Goal: Task Accomplishment & Management: Manage account settings

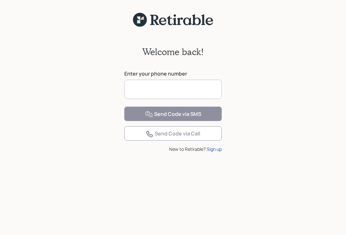
click at [171, 86] on input at bounding box center [172, 89] width 97 height 19
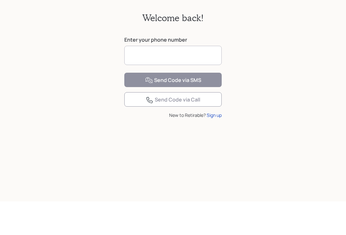
type input "**********"
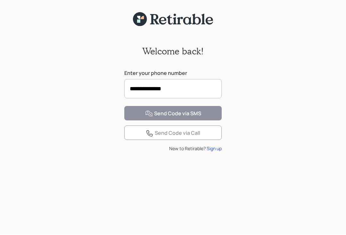
scroll to position [19, 0]
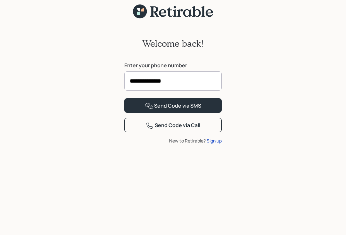
click at [207, 113] on button "Send Code via SMS" at bounding box center [172, 106] width 97 height 14
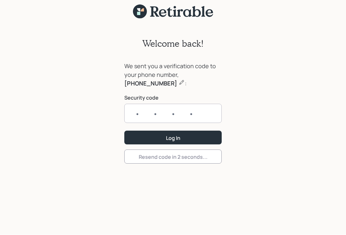
click at [133, 104] on input "text" at bounding box center [172, 113] width 97 height 19
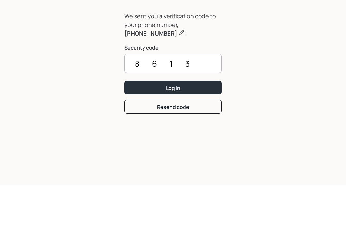
type input "8613"
click at [196, 131] on button "Log In" at bounding box center [172, 138] width 97 height 14
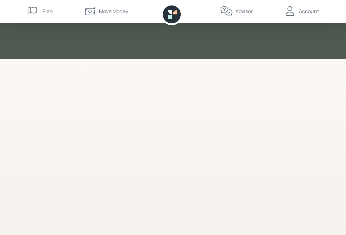
scroll to position [0, 0]
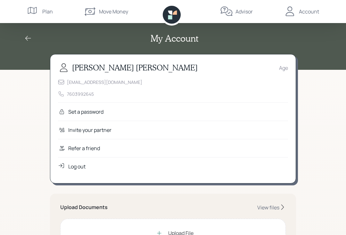
click at [99, 113] on div "Set a password" at bounding box center [85, 112] width 35 height 8
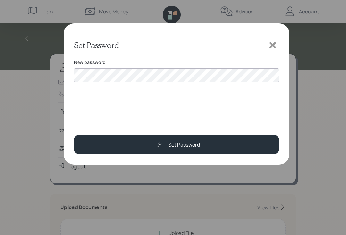
scroll to position [51, 0]
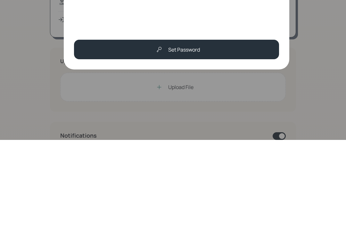
click at [199, 141] on div "Set Password" at bounding box center [184, 145] width 32 height 8
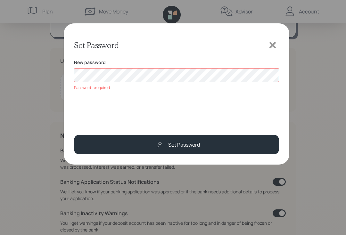
scroll to position [146, 0]
click at [197, 145] on div "Set Password" at bounding box center [184, 145] width 32 height 8
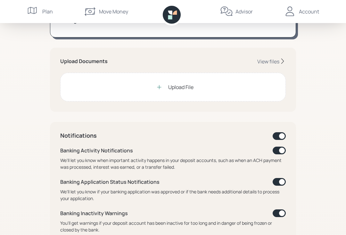
click at [188, 88] on div "Upload File" at bounding box center [180, 87] width 25 height 8
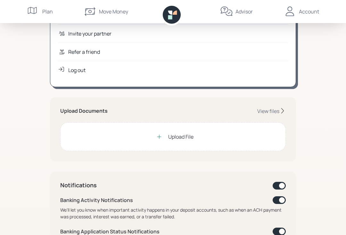
scroll to position [97, 0]
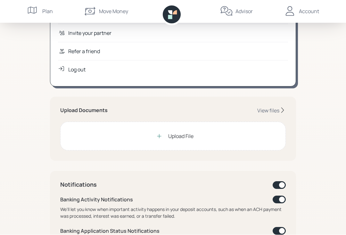
click at [176, 133] on div "Upload File" at bounding box center [180, 137] width 25 height 8
click at [225, 134] on div "Upload File" at bounding box center [173, 136] width 226 height 29
click at [192, 139] on div "Upload File" at bounding box center [180, 137] width 25 height 8
click at [273, 109] on div "View files" at bounding box center [268, 110] width 22 height 7
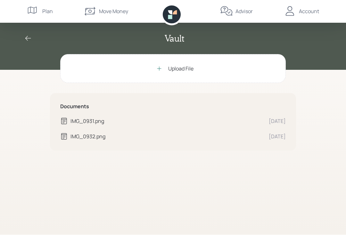
click at [99, 120] on div "IMG_0931.png" at bounding box center [167, 122] width 193 height 8
click at [203, 68] on div "Upload File" at bounding box center [173, 69] width 226 height 29
click at [188, 67] on div "Upload File" at bounding box center [180, 69] width 25 height 8
click at [217, 65] on div "Upload File" at bounding box center [173, 69] width 226 height 29
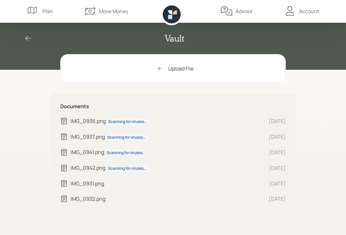
click at [88, 197] on div "IMG_0932.png" at bounding box center [167, 200] width 193 height 8
click at [65, 185] on icon at bounding box center [64, 184] width 6 height 6
click at [61, 168] on icon at bounding box center [64, 169] width 8 height 8
click at [66, 153] on icon at bounding box center [64, 153] width 8 height 8
click at [66, 138] on icon at bounding box center [64, 137] width 8 height 8
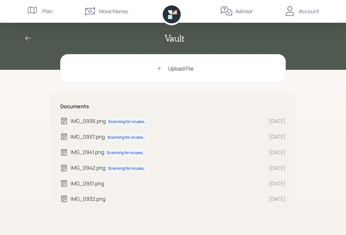
click at [69, 123] on div "IMG_0936.png Scanning for viruses…" at bounding box center [162, 122] width 204 height 8
click at [199, 72] on div "Upload File" at bounding box center [173, 69] width 226 height 29
click at [111, 64] on div "Upload File" at bounding box center [173, 69] width 226 height 29
click at [26, 37] on icon at bounding box center [28, 39] width 8 height 8
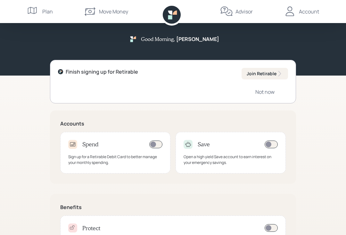
click at [272, 91] on div "Not now" at bounding box center [265, 91] width 19 height 7
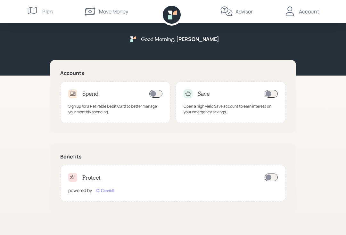
click at [299, 48] on div "Good Morning , Hugh" at bounding box center [173, 41] width 308 height 16
click at [314, 14] on div "Account" at bounding box center [309, 12] width 20 height 8
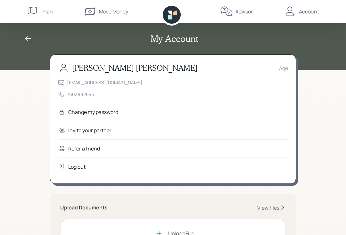
click at [64, 130] on icon at bounding box center [61, 130] width 5 height 4
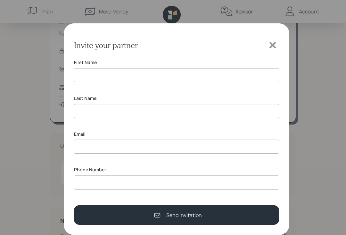
scroll to position [60, 0]
click at [273, 43] on icon at bounding box center [273, 45] width 6 height 6
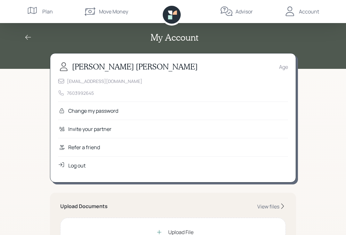
scroll to position [2, 0]
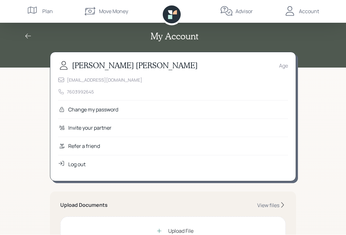
click at [72, 83] on div "hughd60@hotmail.com 7603992645" at bounding box center [173, 86] width 230 height 19
click at [286, 62] on div "Age" at bounding box center [283, 66] width 9 height 8
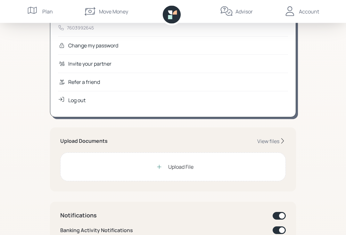
scroll to position [67, 0]
click at [276, 141] on div "View files" at bounding box center [268, 141] width 22 height 7
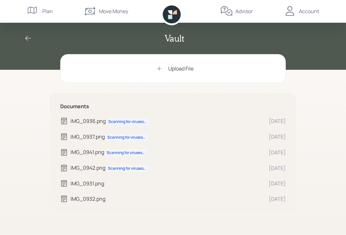
click at [31, 38] on icon at bounding box center [28, 38] width 6 height 5
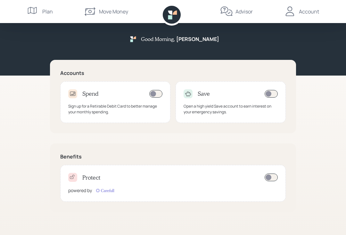
click at [311, 16] on div "Account" at bounding box center [302, 11] width 36 height 23
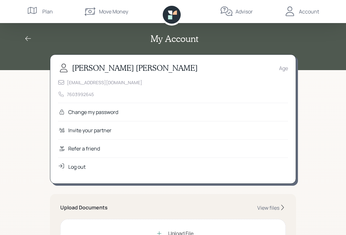
click at [75, 86] on div "hughd60@hotmail.com 7603992645" at bounding box center [173, 88] width 230 height 19
click at [73, 89] on div "hughd60@hotmail.com 7603992645" at bounding box center [173, 88] width 230 height 19
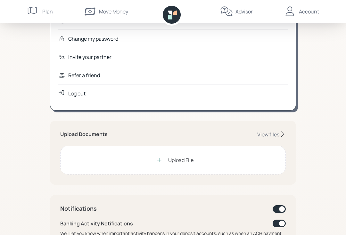
scroll to position [78, 0]
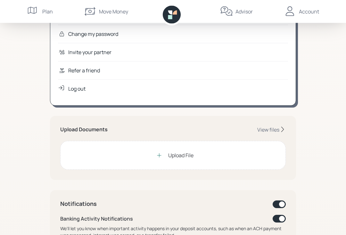
click at [246, 152] on div "Upload File" at bounding box center [173, 155] width 226 height 29
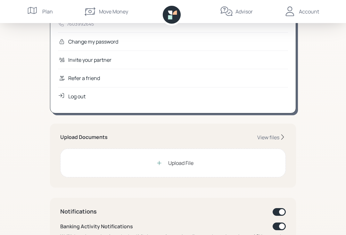
scroll to position [70, 0]
click at [274, 137] on div "View files" at bounding box center [268, 137] width 22 height 7
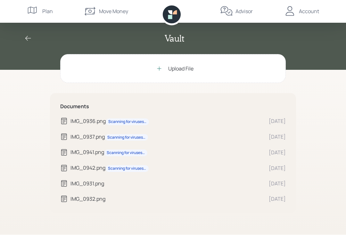
click at [75, 122] on div "IMG_0936.png Scanning for viruses…" at bounding box center [167, 122] width 193 height 8
click at [67, 135] on icon at bounding box center [64, 137] width 8 height 8
click at [62, 154] on icon at bounding box center [64, 153] width 6 height 6
click at [62, 166] on icon at bounding box center [64, 169] width 8 height 8
click at [56, 182] on div "Documents IMG_0936.png Scanning for viruses… Aug 19 IMG_0937.png Scanning for v…" at bounding box center [173, 154] width 246 height 120
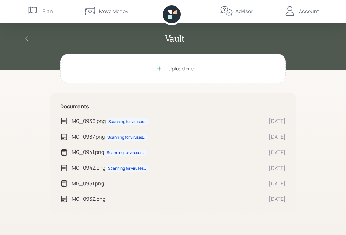
click at [75, 184] on div "IMG_0931.png" at bounding box center [167, 184] width 193 height 8
click at [63, 199] on icon at bounding box center [64, 200] width 8 height 8
click at [65, 166] on icon at bounding box center [64, 168] width 6 height 6
click at [262, 65] on div "Upload File" at bounding box center [173, 69] width 226 height 29
click at [307, 12] on div "Account" at bounding box center [309, 12] width 20 height 8
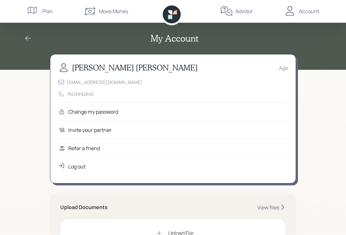
scroll to position [0, 0]
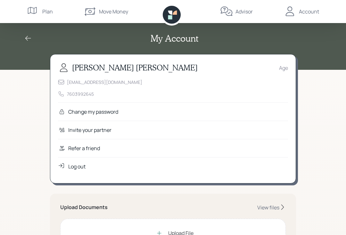
click at [72, 168] on div "Log out" at bounding box center [76, 167] width 17 height 8
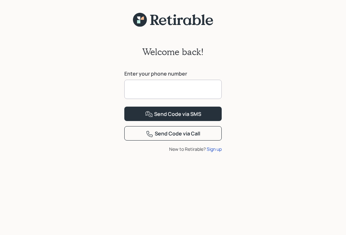
click at [169, 86] on input at bounding box center [172, 89] width 97 height 19
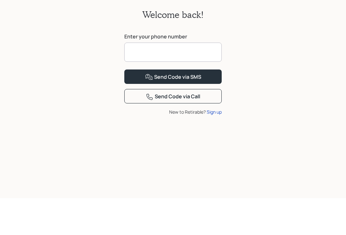
type input "**********"
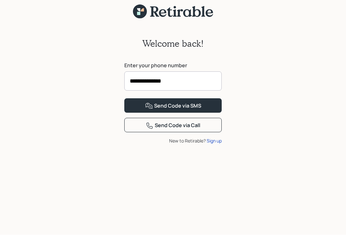
click at [198, 110] on div "Send Code via SMS" at bounding box center [173, 107] width 56 height 8
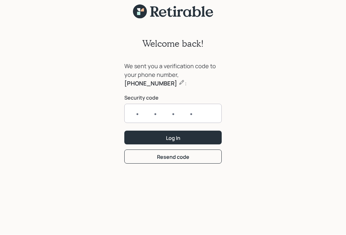
click at [130, 104] on input "text" at bounding box center [172, 113] width 97 height 19
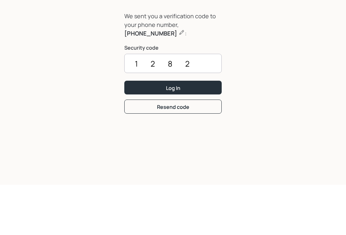
type input "1282"
click at [182, 131] on button "Log In" at bounding box center [172, 138] width 97 height 14
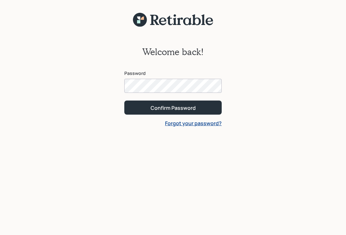
scroll to position [19, 0]
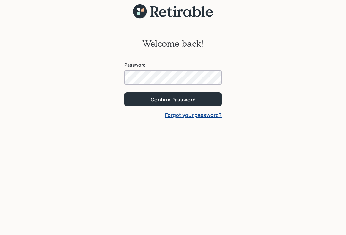
click at [185, 97] on div "Confirm Password" at bounding box center [173, 100] width 45 height 7
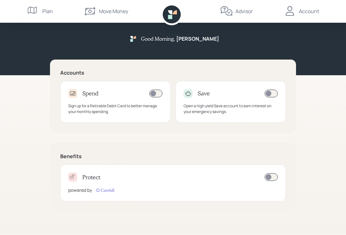
click at [175, 36] on h5 "Good Morning ," at bounding box center [158, 39] width 34 height 6
click at [315, 10] on div "Account" at bounding box center [309, 12] width 20 height 8
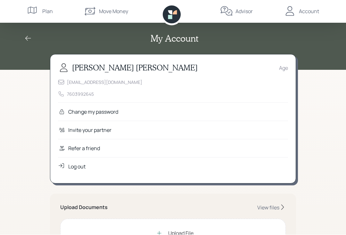
scroll to position [0, 0]
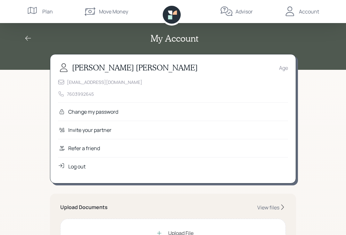
click at [107, 90] on div "hughd60@hotmail.com 7603992645" at bounding box center [173, 88] width 230 height 19
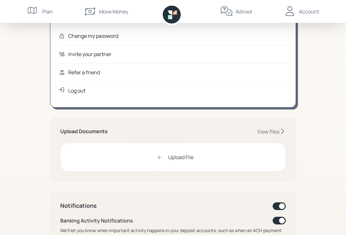
scroll to position [80, 0]
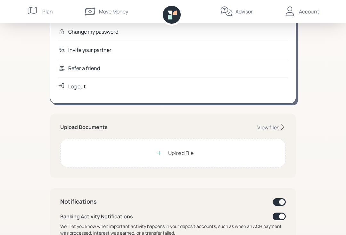
click at [243, 150] on div "Upload File" at bounding box center [173, 153] width 226 height 29
click at [278, 128] on div "View files" at bounding box center [268, 127] width 22 height 7
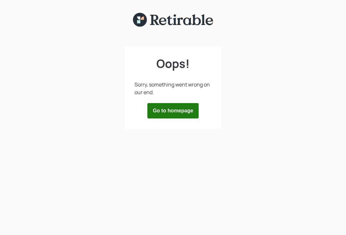
click at [188, 113] on button "Go to homepage" at bounding box center [172, 110] width 51 height 15
click at [191, 112] on button "Go to homepage" at bounding box center [172, 110] width 51 height 15
click at [182, 113] on button "Go to homepage" at bounding box center [172, 110] width 51 height 15
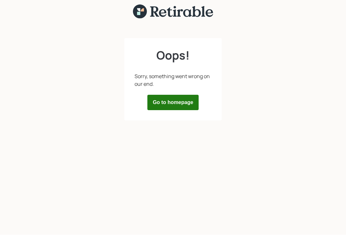
scroll to position [0, 0]
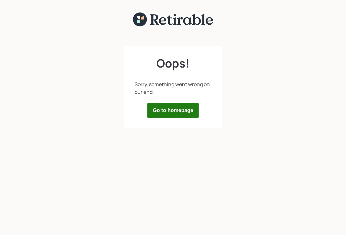
scroll to position [19, 0]
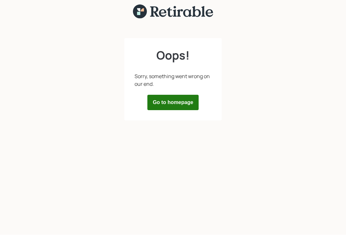
click at [167, 95] on button "Go to homepage" at bounding box center [172, 102] width 51 height 15
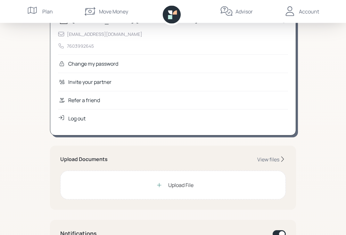
scroll to position [63, 0]
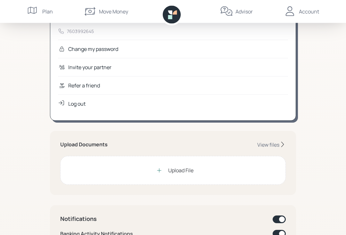
click at [276, 147] on div "View files" at bounding box center [268, 145] width 22 height 7
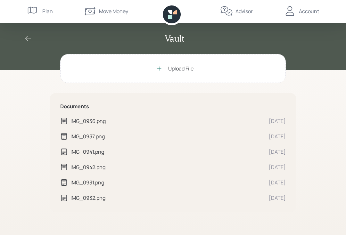
click at [44, 119] on div "Vault Upload File Documents IMG_0936.png Aug 19 IMG_0937.png Aug 19 IMG_0941.pn…" at bounding box center [173, 117] width 346 height 235
click at [221, 69] on div "Upload File" at bounding box center [173, 69] width 226 height 29
click at [149, 65] on div "Upload File" at bounding box center [173, 69] width 226 height 29
click at [72, 120] on div "IMG_0936.png Scanning for viruses…" at bounding box center [167, 122] width 193 height 8
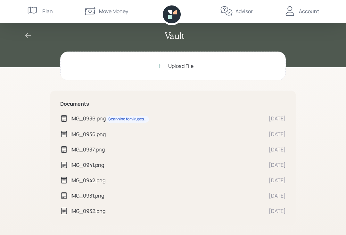
click at [68, 136] on icon at bounding box center [64, 135] width 8 height 8
click at [65, 150] on icon at bounding box center [64, 150] width 8 height 8
click at [202, 64] on div "Upload File" at bounding box center [173, 66] width 226 height 29
click at [185, 66] on div "Upload File" at bounding box center [180, 67] width 25 height 8
click at [72, 116] on div "IMG_0936.png Scanning for viruses…" at bounding box center [167, 119] width 193 height 8
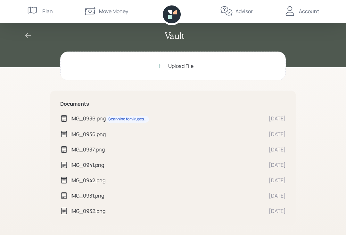
click at [75, 208] on div "IMG_0932.png" at bounding box center [167, 212] width 193 height 8
click at [89, 64] on div "Upload File" at bounding box center [173, 66] width 226 height 29
click at [316, 12] on div "Account" at bounding box center [309, 12] width 20 height 8
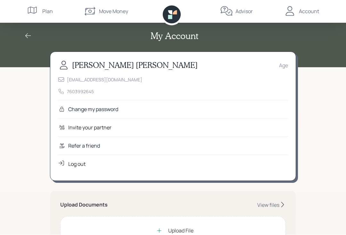
scroll to position [3, 0]
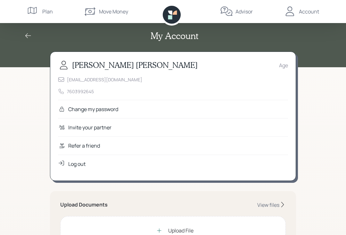
click at [72, 166] on div "Log out" at bounding box center [76, 164] width 17 height 8
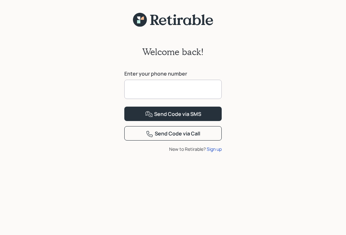
click at [155, 85] on input at bounding box center [172, 89] width 97 height 19
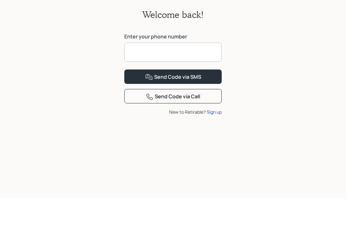
type input "**********"
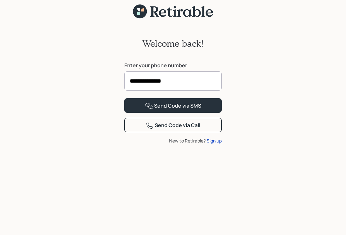
click at [199, 110] on div "Send Code via SMS" at bounding box center [173, 107] width 56 height 8
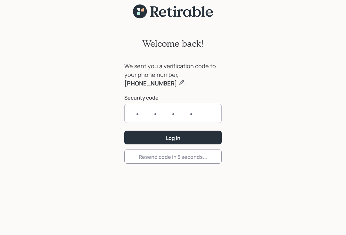
click at [135, 104] on input "text" at bounding box center [172, 113] width 97 height 19
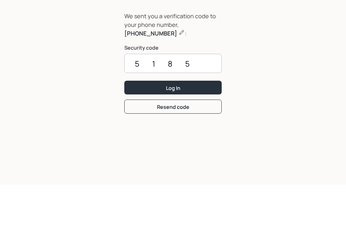
type input "5185"
click at [188, 131] on button "Log In" at bounding box center [172, 138] width 97 height 14
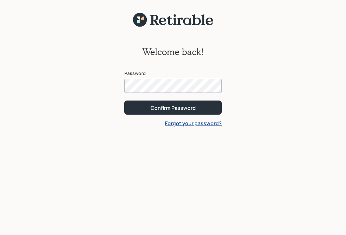
scroll to position [19, 0]
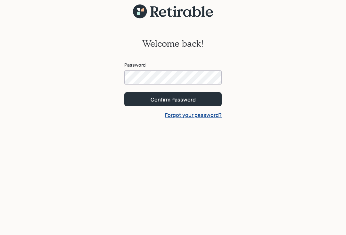
click at [197, 93] on button "Confirm Password" at bounding box center [172, 100] width 97 height 14
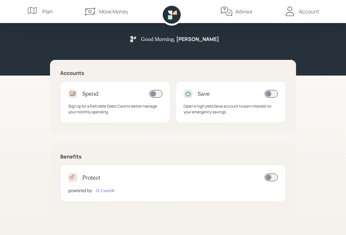
click at [191, 42] on div "Good Morning , [PERSON_NAME]" at bounding box center [180, 39] width 78 height 6
click at [175, 41] on h5 "Good Morning ," at bounding box center [158, 39] width 34 height 6
click at [203, 42] on h5 "[PERSON_NAME]" at bounding box center [197, 39] width 43 height 6
click at [316, 13] on div "Account" at bounding box center [309, 12] width 20 height 8
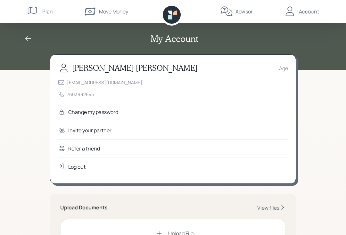
click at [96, 88] on div "[EMAIL_ADDRESS][DOMAIN_NAME] 7603992645" at bounding box center [173, 88] width 230 height 19
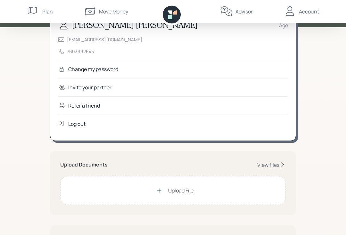
scroll to position [44, 0]
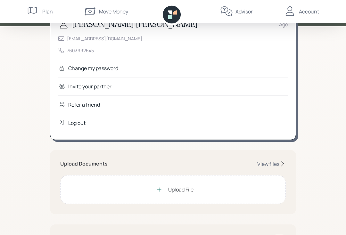
click at [195, 192] on div "Upload File" at bounding box center [173, 190] width 226 height 29
click at [279, 162] on div "View files" at bounding box center [268, 164] width 22 height 7
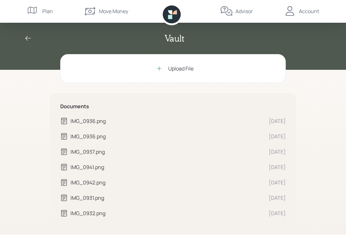
click at [189, 69] on div "Upload File" at bounding box center [180, 69] width 25 height 8
click at [71, 124] on div "IMG_0936.png" at bounding box center [167, 122] width 193 height 8
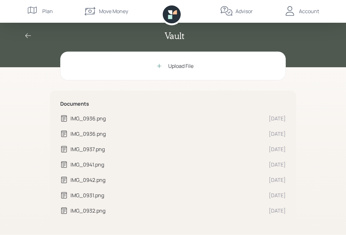
click at [77, 129] on div "IMG_0936.png Aug 19 IMG_0936.png Aug 19 IMG_0937.png Aug 19 IMG_0941.png Aug 19…" at bounding box center [173, 165] width 226 height 100
click at [78, 130] on div "IMG_0936.png" at bounding box center [167, 134] width 193 height 8
click at [74, 146] on div "IMG_0937.png" at bounding box center [167, 150] width 193 height 8
click at [70, 161] on div "IMG_0941.png" at bounding box center [162, 165] width 204 height 8
click at [118, 62] on div "Upload File" at bounding box center [173, 66] width 226 height 29
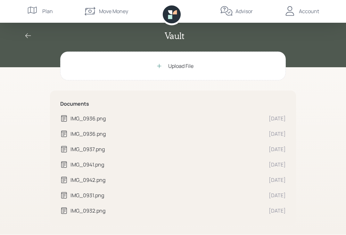
click at [218, 64] on div "Upload File" at bounding box center [173, 66] width 226 height 29
click at [193, 61] on div "Upload File" at bounding box center [173, 66] width 41 height 13
click at [196, 66] on div "Upload File" at bounding box center [173, 66] width 226 height 29
click at [108, 120] on div "IMG_0936.png" at bounding box center [167, 119] width 193 height 8
click at [92, 62] on div "Upload File" at bounding box center [173, 66] width 226 height 29
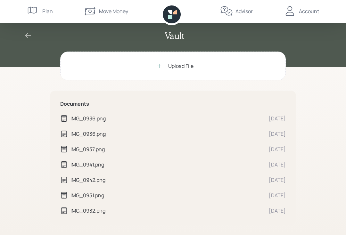
click at [197, 67] on div "Upload File" at bounding box center [173, 66] width 226 height 29
click at [196, 65] on div "Upload File" at bounding box center [173, 66] width 226 height 29
click at [247, 15] on div "Advisor" at bounding box center [236, 11] width 33 height 23
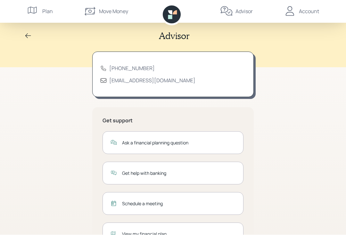
scroll to position [3, 0]
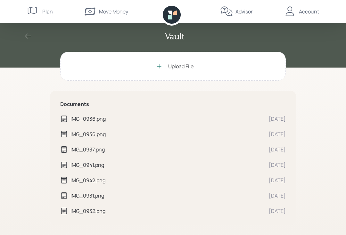
click at [196, 69] on div "Upload File" at bounding box center [173, 66] width 226 height 29
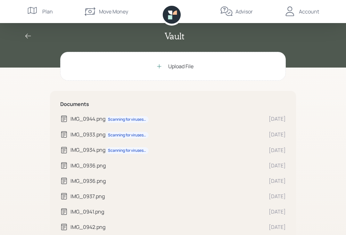
click at [83, 120] on div "IMG_0944.png Scanning for viruses…" at bounding box center [167, 119] width 193 height 8
click at [76, 137] on div "IMG_0933.png Scanning for viruses…" at bounding box center [167, 135] width 193 height 8
click at [78, 150] on div "IMG_0934.png Scanning for viruses…" at bounding box center [167, 150] width 193 height 8
click at [72, 132] on div "IMG_0933.png Scanning for viruses…" at bounding box center [167, 135] width 193 height 8
click at [315, 7] on div "Account" at bounding box center [302, 11] width 36 height 23
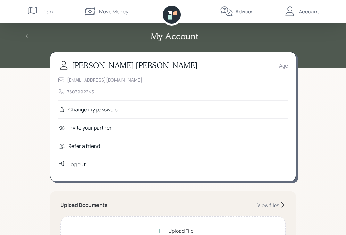
click at [83, 167] on div "Log out" at bounding box center [76, 165] width 17 height 8
